Goal: Navigation & Orientation: Find specific page/section

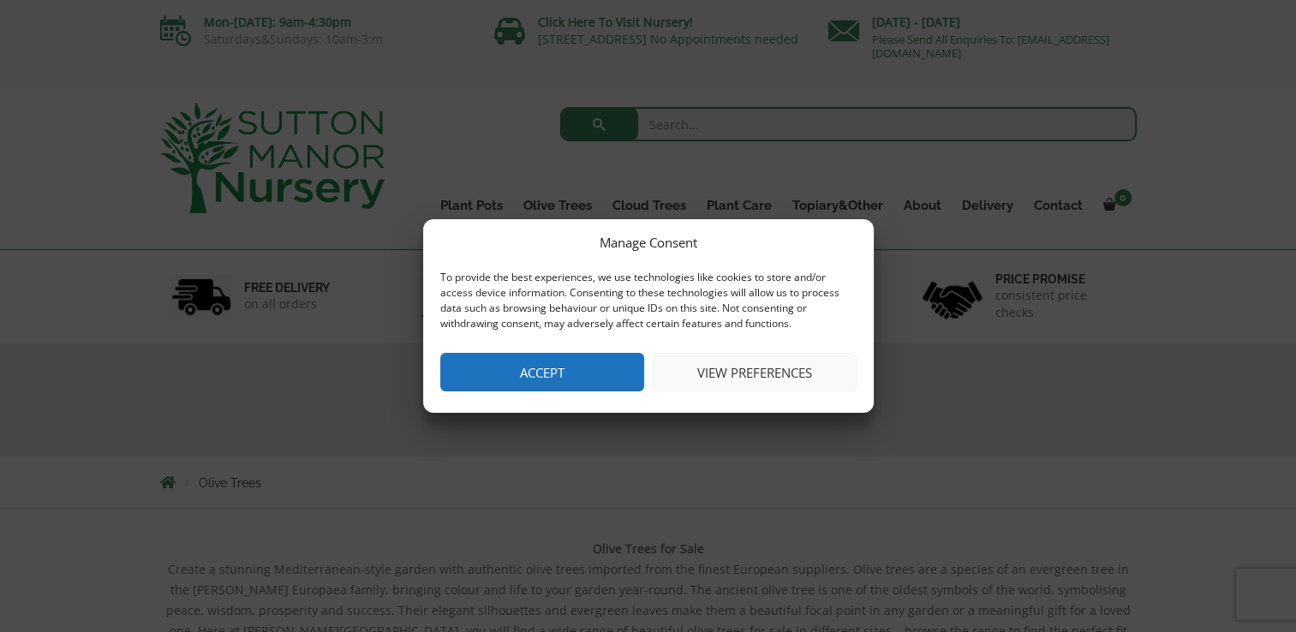
click at [558, 377] on button "Accept" at bounding box center [542, 372] width 204 height 39
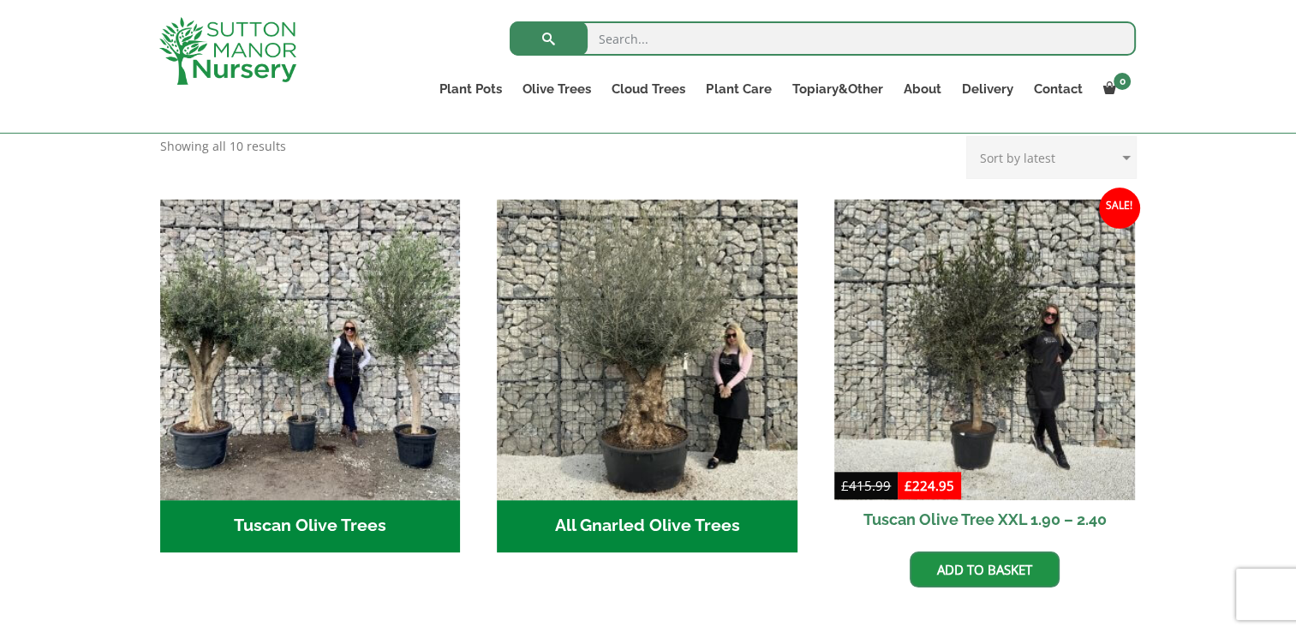
scroll to position [599, 0]
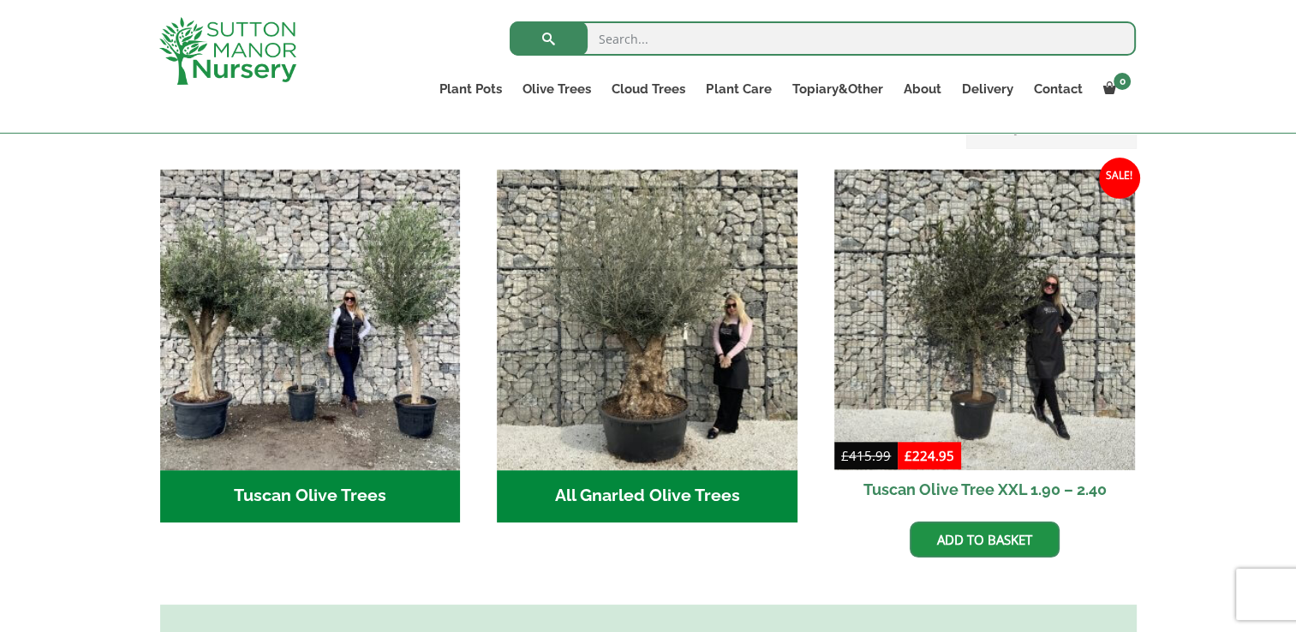
click at [635, 475] on h2 "All Gnarled Olive Trees (208)" at bounding box center [647, 496] width 301 height 53
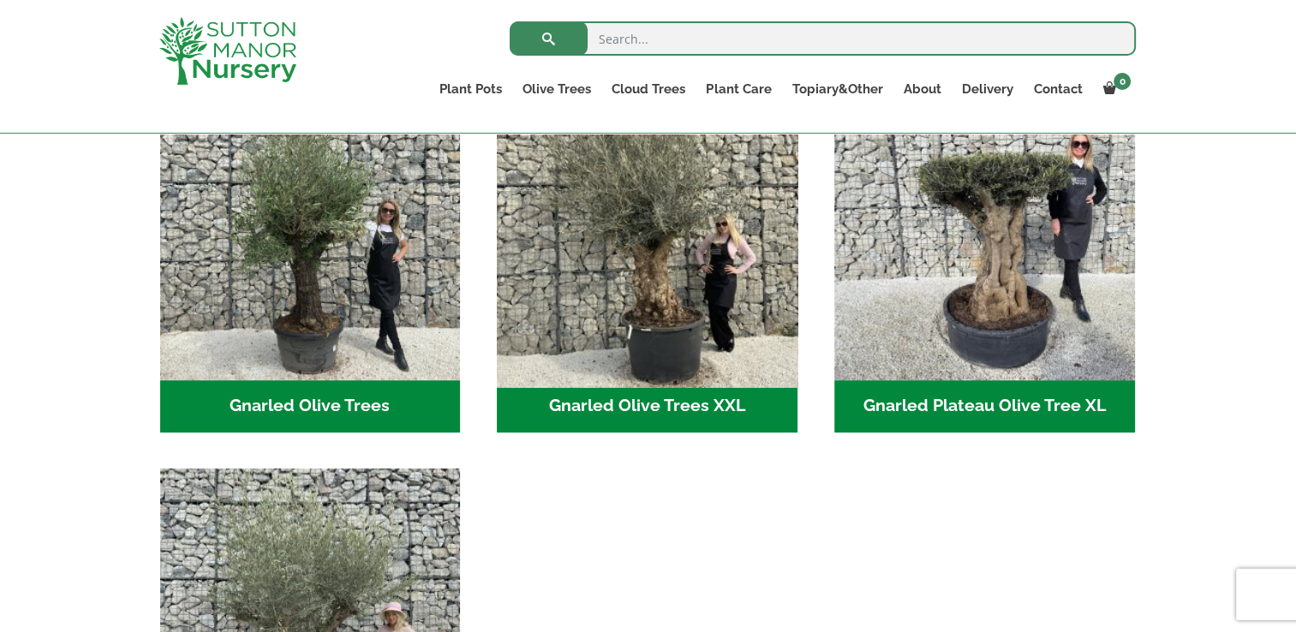
scroll to position [343, 0]
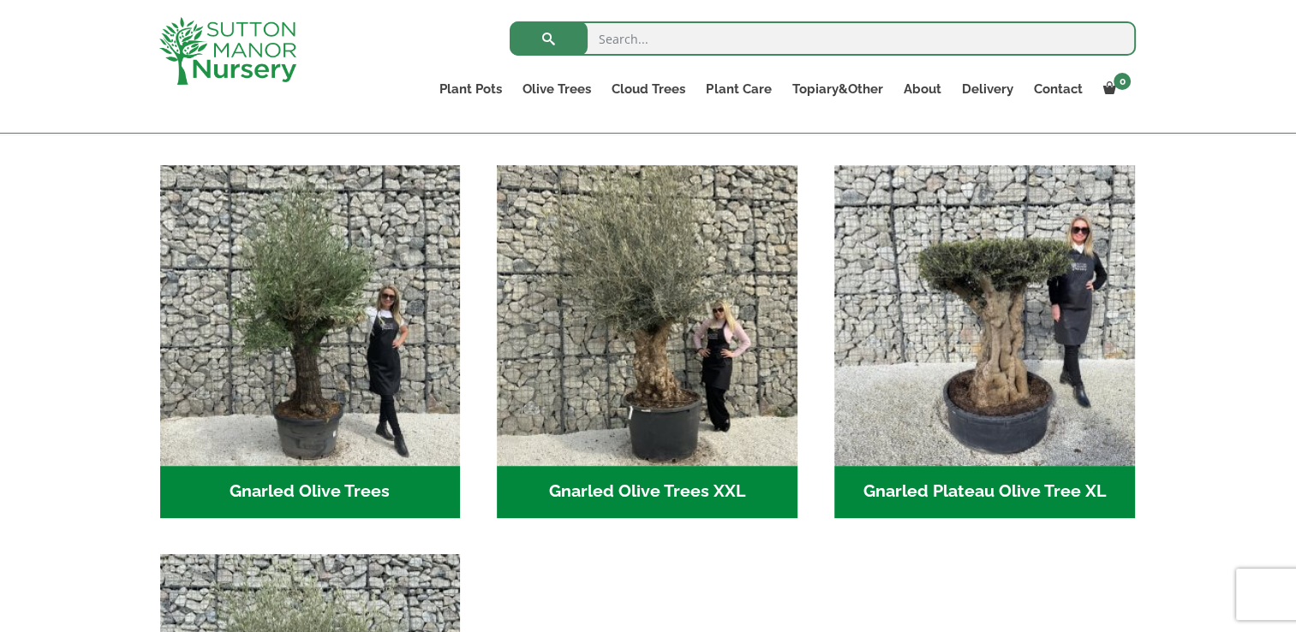
click at [629, 499] on h2 "Gnarled Olive Trees XXL (60)" at bounding box center [647, 492] width 301 height 53
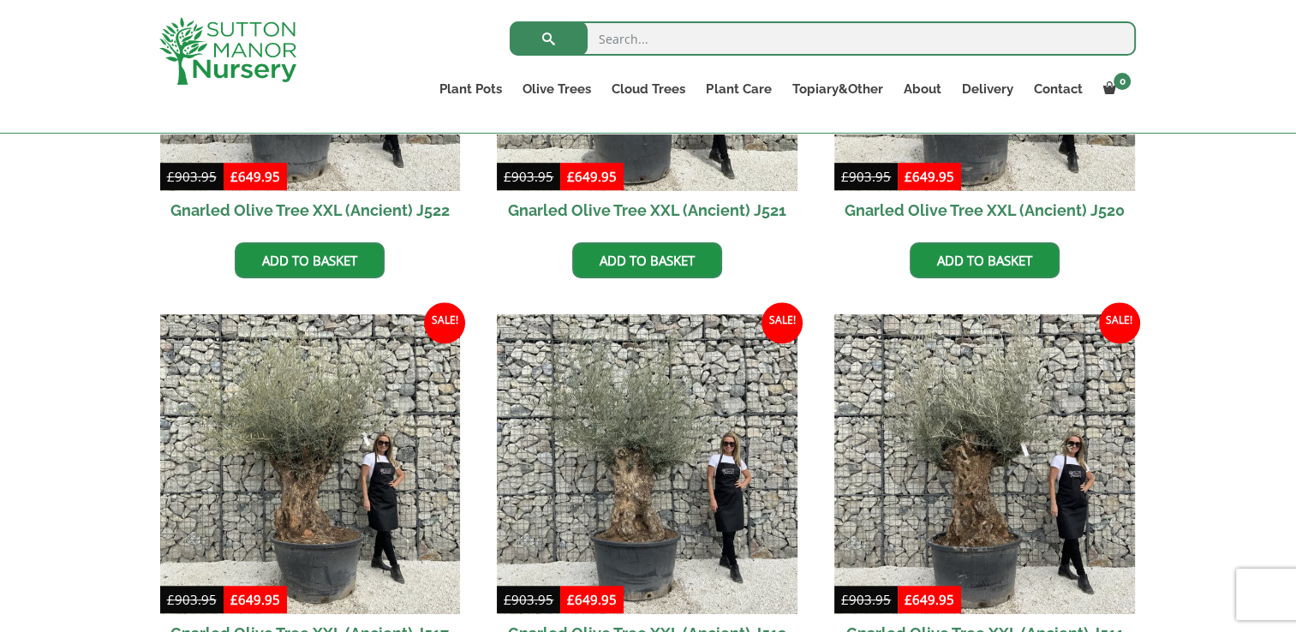
scroll to position [1113, 0]
